Goal: Information Seeking & Learning: Learn about a topic

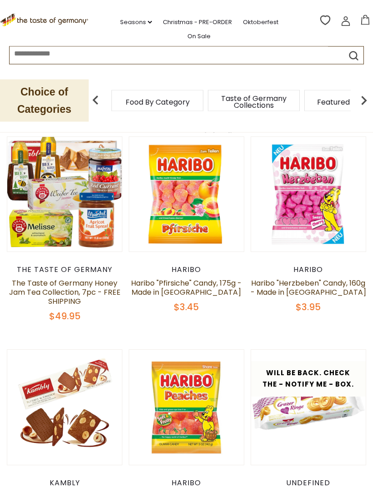
scroll to position [184, 0]
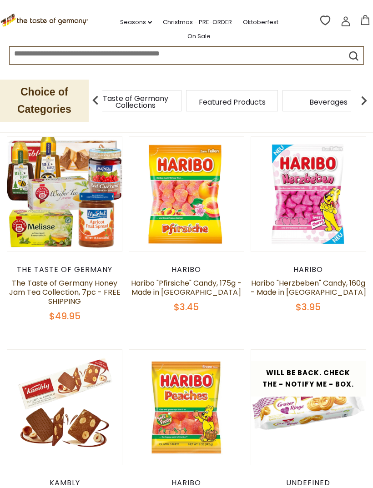
click at [85, 100] on div "Food By Category" at bounding box center [39, 100] width 92 height 21
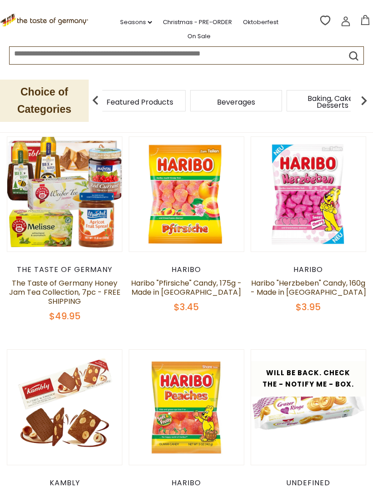
click at [95, 100] on img at bounding box center [95, 100] width 18 height 18
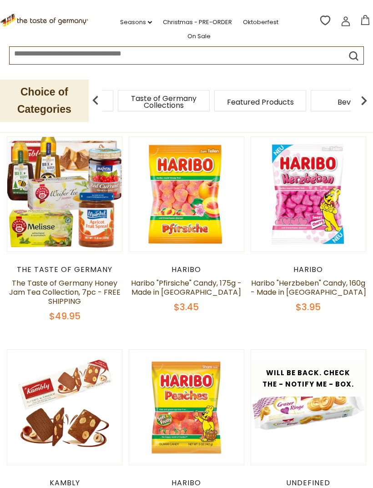
click at [93, 94] on img at bounding box center [95, 100] width 18 height 18
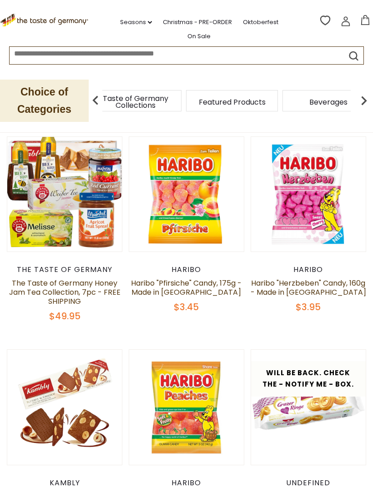
click at [165, 98] on div "Taste of Germany Collections" at bounding box center [136, 100] width 92 height 21
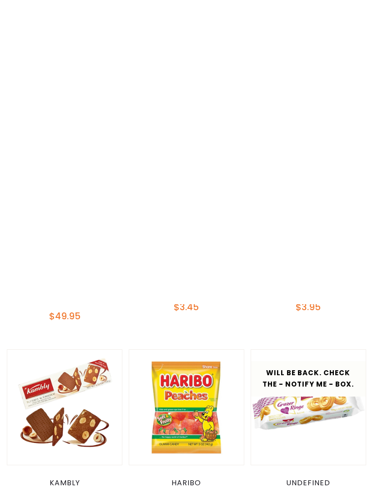
scroll to position [0, 0]
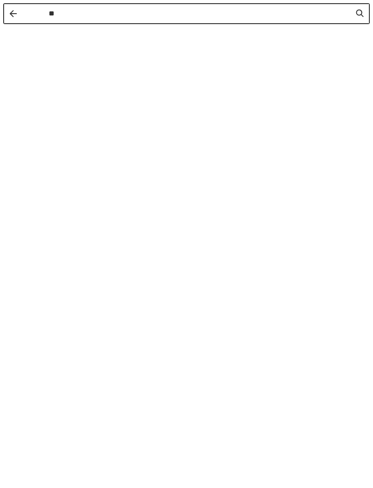
type input "***"
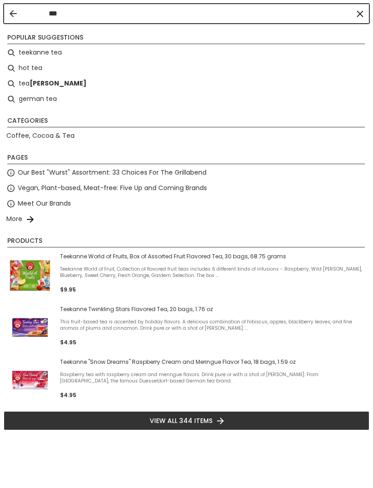
type input "***"
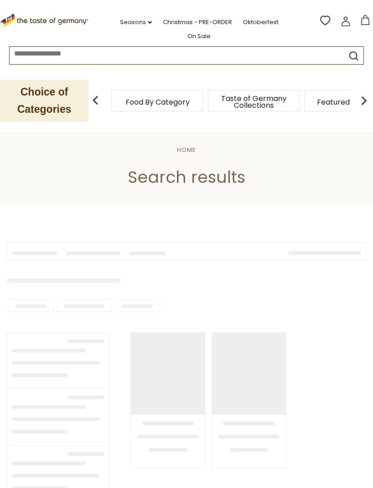
type input "***"
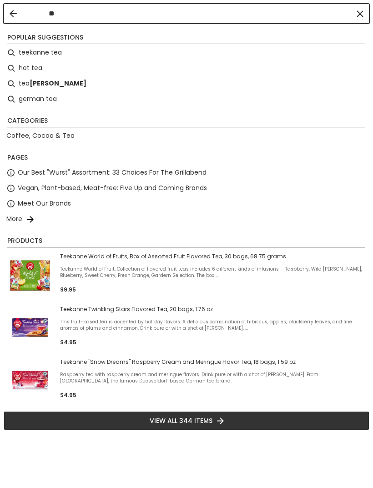
type input "*"
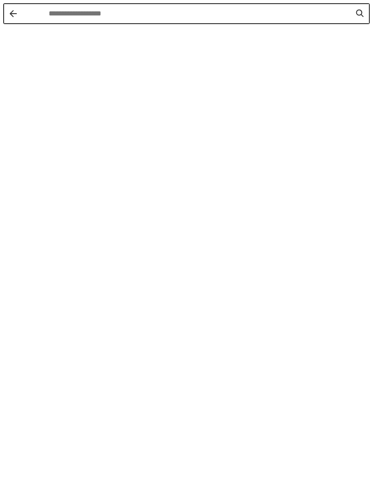
click at [12, 16] on button "Back" at bounding box center [13, 13] width 7 height 7
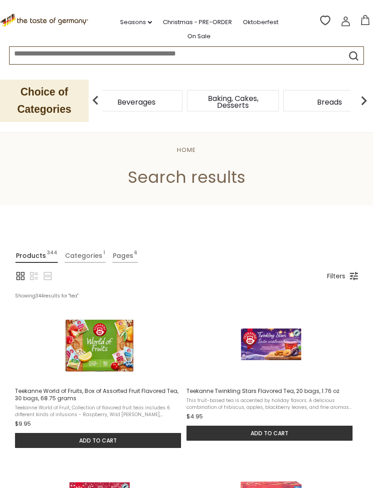
click at [182, 99] on div "Beverages" at bounding box center [137, 100] width 92 height 21
click at [358, 100] on img at bounding box center [364, 100] width 18 height 18
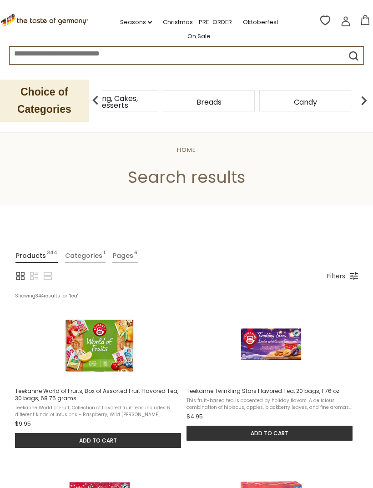
click at [357, 99] on img at bounding box center [364, 100] width 18 height 18
click at [351, 96] on div "Cookies" at bounding box center [378, 100] width 92 height 21
click at [357, 102] on img at bounding box center [364, 100] width 18 height 18
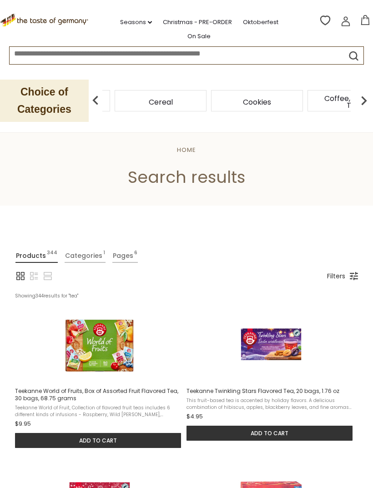
click at [360, 101] on img at bounding box center [364, 100] width 18 height 18
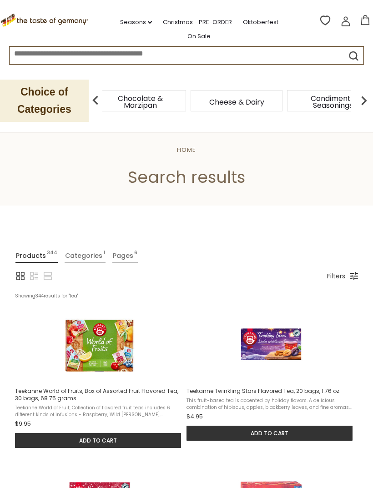
click at [90, 92] on div "Coffee, Cocoa & Tea" at bounding box center [44, 100] width 92 height 21
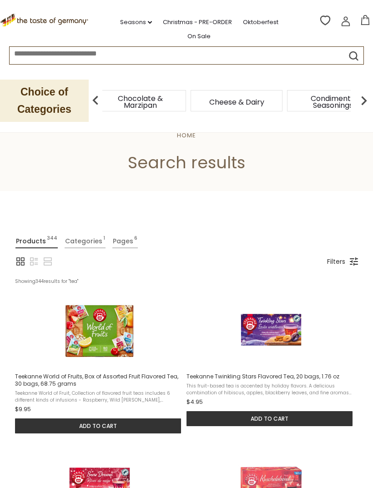
scroll to position [16, 0]
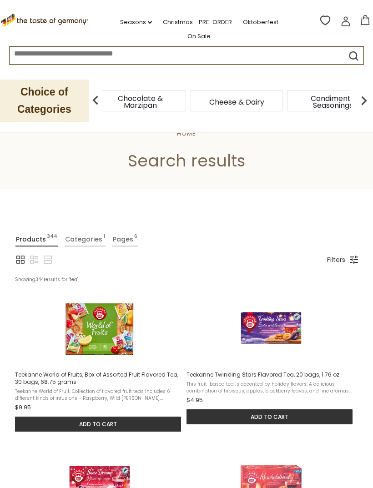
click at [49, 94] on p "Choice of Categories" at bounding box center [44, 101] width 89 height 42
click at [324, 158] on h1 "Search results" at bounding box center [186, 161] width 317 height 20
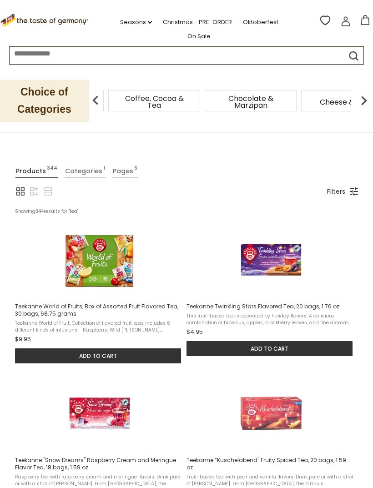
scroll to position [71, 0]
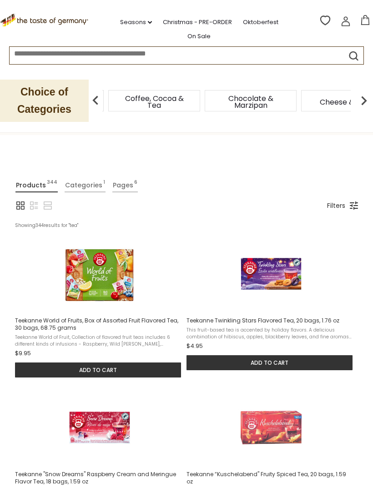
click at [69, 18] on icon at bounding box center [45, 19] width 90 height 11
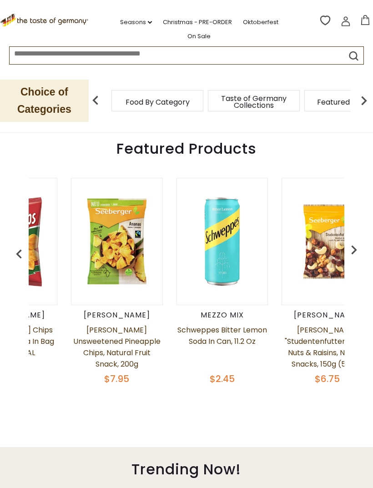
scroll to position [0, 66]
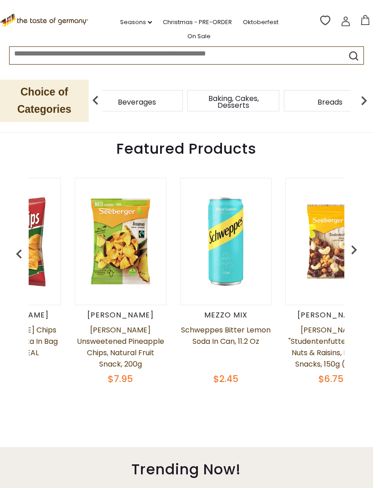
click at [183, 100] on div "Beverages" at bounding box center [137, 100] width 92 height 21
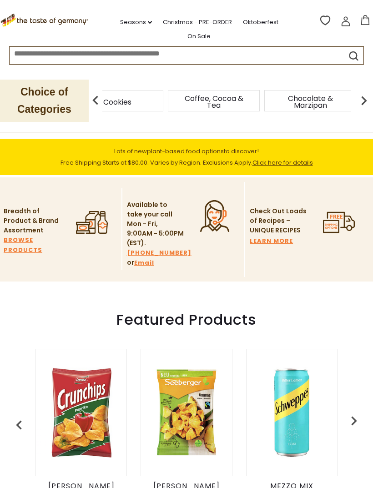
scroll to position [118, 0]
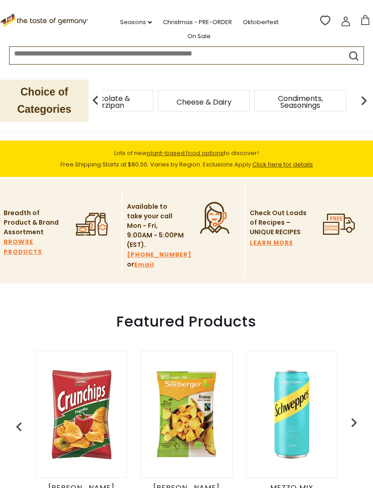
click at [206, 96] on div "Cheese & Dairy" at bounding box center [204, 100] width 92 height 21
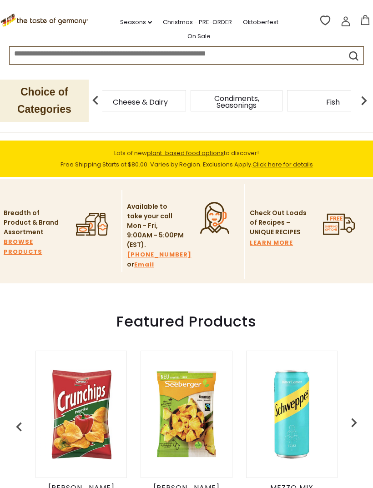
click at [80, 95] on span "Chocolate & Marzipan" at bounding box center [43, 102] width 73 height 14
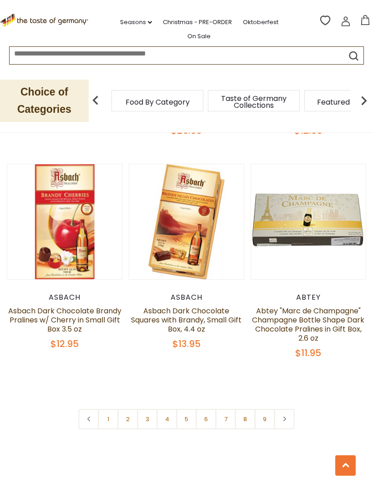
scroll to position [2511, 0]
